Goal: Transaction & Acquisition: Purchase product/service

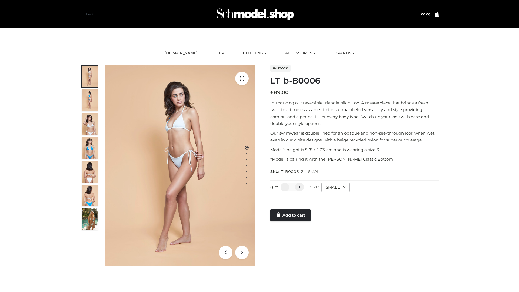
click at [291, 215] on link "Add to cart" at bounding box center [290, 215] width 40 height 12
